Goal: Navigation & Orientation: Find specific page/section

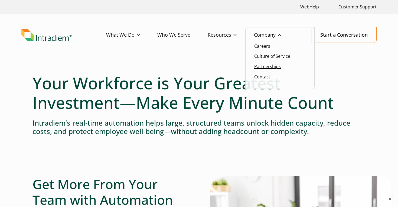
click at [265, 67] on link "Partnerships" at bounding box center [267, 66] width 27 height 6
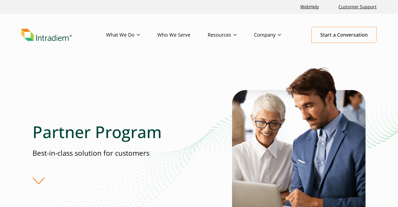
click at [184, 33] on link "Who We Serve" at bounding box center [182, 35] width 50 height 16
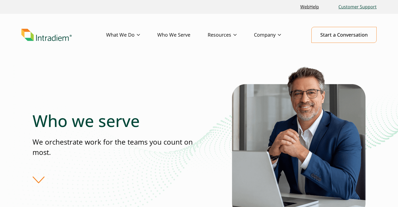
click at [357, 7] on link "Customer Support" at bounding box center [357, 7] width 43 height 12
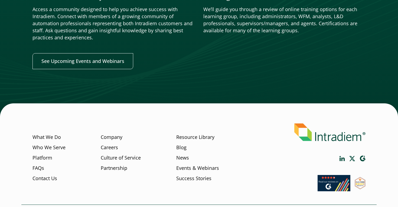
scroll to position [691, 0]
